Goal: Task Accomplishment & Management: Use online tool/utility

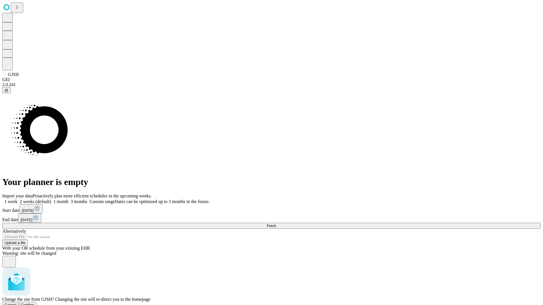
click at [34, 303] on span "Confirm" at bounding box center [27, 305] width 13 height 4
click at [51, 199] on label "2 weeks (default)" at bounding box center [35, 201] width 34 height 5
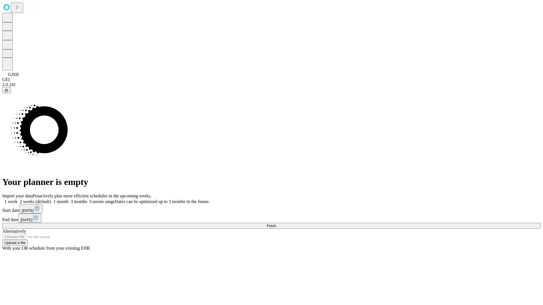
click at [276, 224] on span "Fetch" at bounding box center [271, 226] width 9 height 4
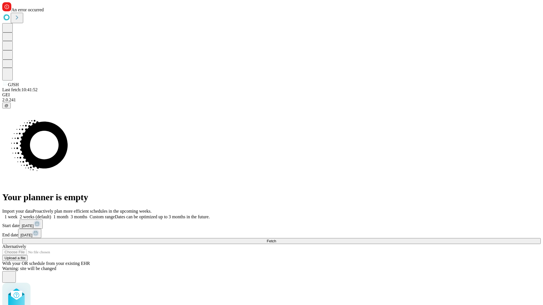
click at [51, 215] on label "2 weeks (default)" at bounding box center [35, 217] width 34 height 5
click at [276, 239] on span "Fetch" at bounding box center [271, 241] width 9 height 4
click at [51, 215] on label "2 weeks (default)" at bounding box center [35, 217] width 34 height 5
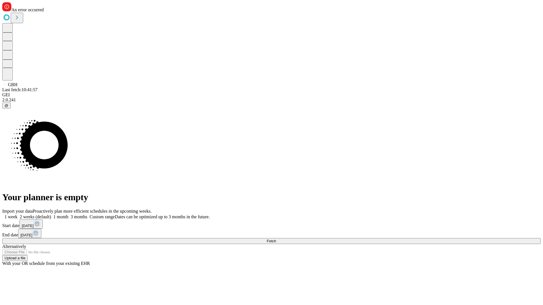
click at [276, 239] on span "Fetch" at bounding box center [271, 241] width 9 height 4
click at [51, 215] on label "2 weeks (default)" at bounding box center [35, 217] width 34 height 5
click at [276, 239] on span "Fetch" at bounding box center [271, 241] width 9 height 4
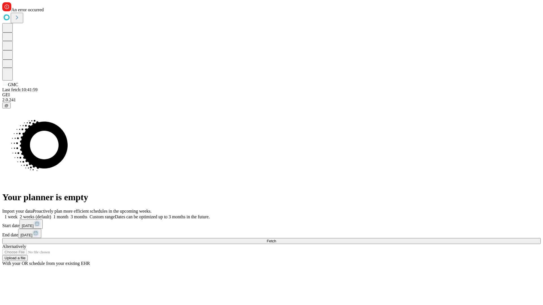
click at [51, 215] on label "2 weeks (default)" at bounding box center [35, 217] width 34 height 5
click at [276, 239] on span "Fetch" at bounding box center [271, 241] width 9 height 4
click at [51, 215] on label "2 weeks (default)" at bounding box center [35, 217] width 34 height 5
click at [276, 239] on span "Fetch" at bounding box center [271, 241] width 9 height 4
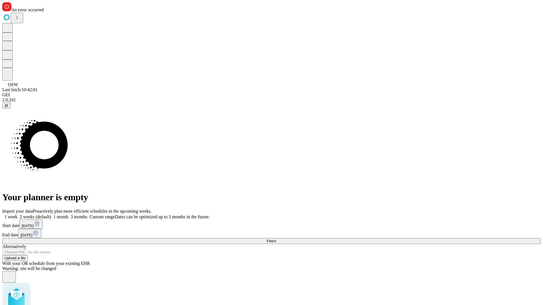
click at [51, 215] on label "2 weeks (default)" at bounding box center [35, 217] width 34 height 5
click at [276, 239] on span "Fetch" at bounding box center [271, 241] width 9 height 4
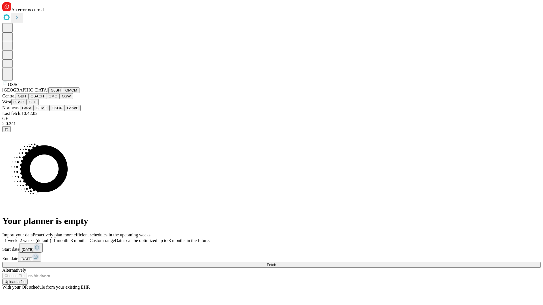
click at [38, 105] on button "GLH" at bounding box center [32, 102] width 12 height 6
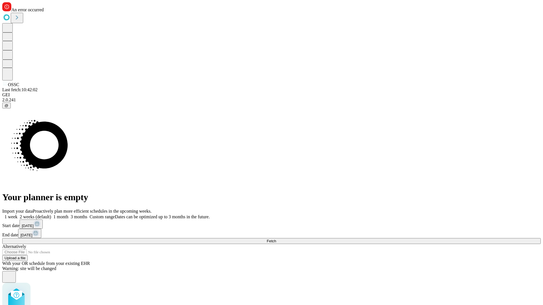
click at [51, 215] on label "2 weeks (default)" at bounding box center [35, 217] width 34 height 5
click at [276, 239] on span "Fetch" at bounding box center [271, 241] width 9 height 4
click at [51, 215] on label "2 weeks (default)" at bounding box center [35, 217] width 34 height 5
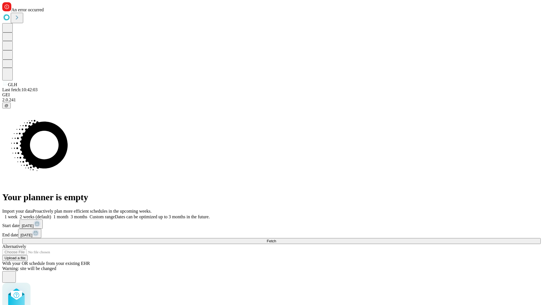
click at [276, 239] on span "Fetch" at bounding box center [271, 241] width 9 height 4
click at [51, 215] on label "2 weeks (default)" at bounding box center [35, 217] width 34 height 5
click at [276, 239] on span "Fetch" at bounding box center [271, 241] width 9 height 4
click at [51, 215] on label "2 weeks (default)" at bounding box center [35, 217] width 34 height 5
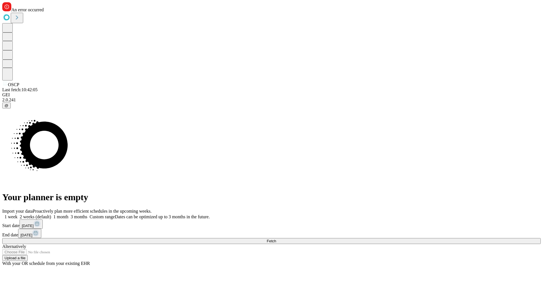
click at [276, 239] on span "Fetch" at bounding box center [271, 241] width 9 height 4
click at [51, 215] on label "2 weeks (default)" at bounding box center [35, 217] width 34 height 5
click at [276, 239] on span "Fetch" at bounding box center [271, 241] width 9 height 4
